Goal: Task Accomplishment & Management: Use online tool/utility

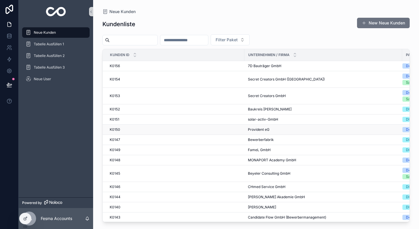
click at [211, 126] on td "K0150 K0150" at bounding box center [174, 130] width 142 height 10
click at [212, 128] on div "K0150 K0150" at bounding box center [175, 129] width 131 height 5
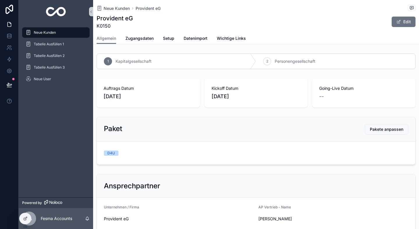
click at [196, 32] on div "Neue Kunden Provident eG Provident eG K0150 Edit" at bounding box center [256, 16] width 319 height 33
click at [196, 36] on span "Datenimport" at bounding box center [196, 38] width 24 height 6
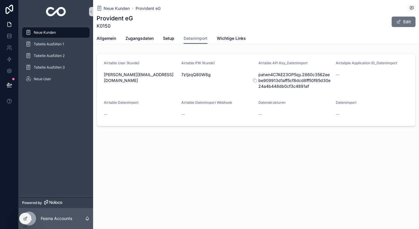
click at [298, 77] on span "patwn4C7AE23OP5qy.2860c3562eebe909913d1aff5cf8dcd8ff50f85d30e24a4b448db0cf3c489…" at bounding box center [294, 80] width 73 height 17
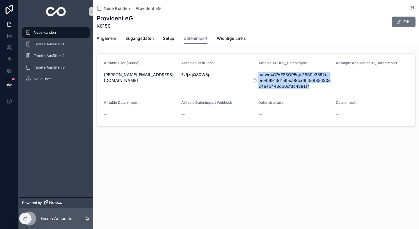
click at [298, 77] on span "patwn4C7AE23OP5qy.2860c3562eebe909913d1aff5cf8dcd8ff50f85d30e24a4b448db0cf3c489…" at bounding box center [294, 80] width 73 height 17
copy div "patwn4C7AE23OP5qy.2860c3562eebe909913d1aff5cf8dcd8ff50f85d30e24a4b448db0cf3c489…"
click at [148, 36] on span "Zugangsdaten" at bounding box center [139, 38] width 28 height 6
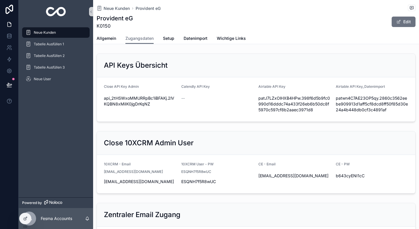
click at [125, 95] on div "api_2tHSWxoMMURRpBc1iBFAKj.2lVKQBN8xMiIK0jgDrKqNZ" at bounding box center [140, 101] width 73 height 15
copy div "api_2tHSWxoMMURRpBc1iBFAKj.2lVKQBN8xMiIK0jgDrKqNZ"
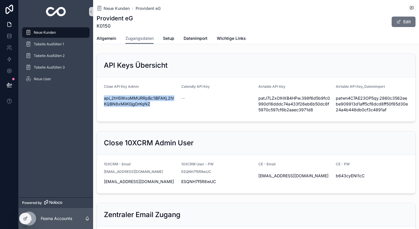
copy div "api_2tHSWxoMMURRpBc1iBFAKj.2lVKQBN8xMiIK0jgDrKqNZ"
